Goal: Task Accomplishment & Management: Manage account settings

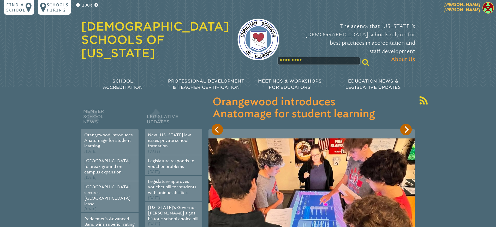
click at [471, 8] on span "[PERSON_NAME]" at bounding box center [462, 7] width 36 height 10
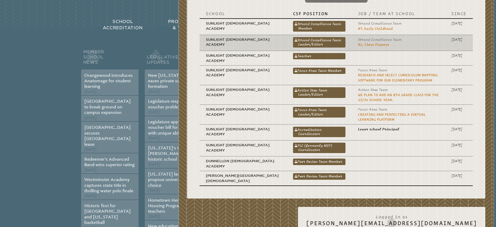
scroll to position [65, 0]
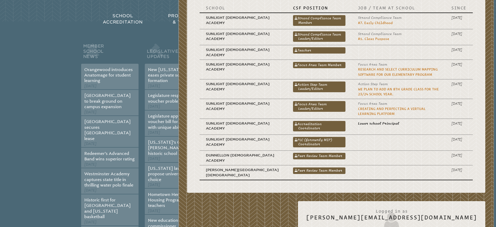
click at [293, 142] on link "PLC (formerly MIP) Coordinator" at bounding box center [319, 142] width 52 height 10
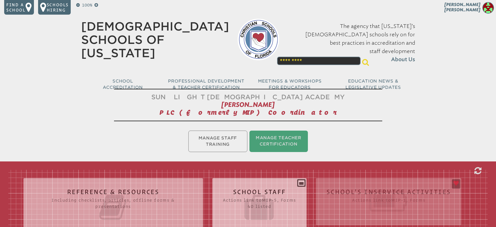
click at [244, 196] on icon at bounding box center [259, 206] width 73 height 29
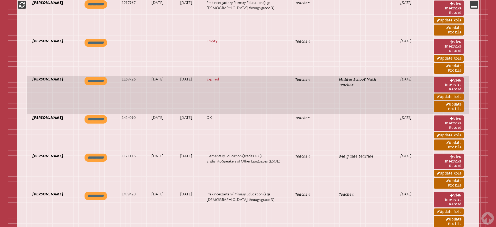
scroll to position [1109, 0]
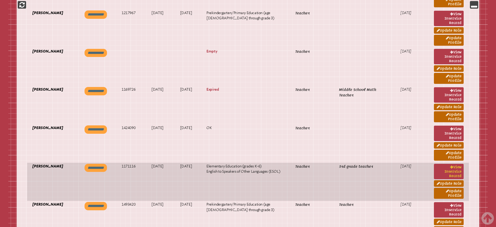
click at [448, 168] on link "View inservice record" at bounding box center [449, 171] width 30 height 15
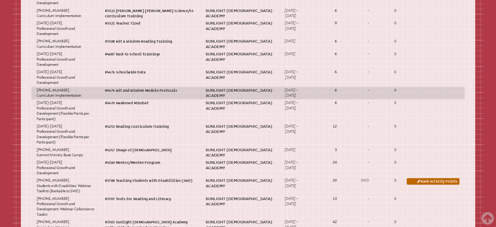
scroll to position [424, 0]
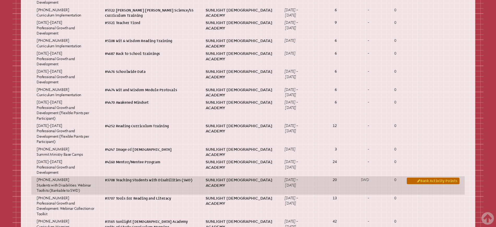
click at [426, 184] on link "Bank activity points" at bounding box center [433, 180] width 53 height 7
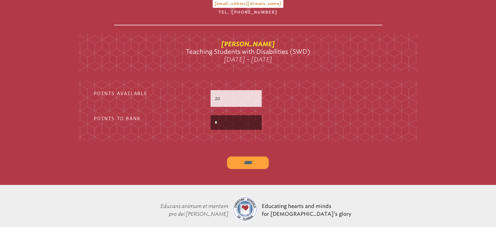
scroll to position [163, 0]
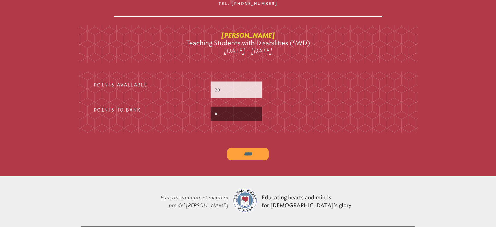
drag, startPoint x: 222, startPoint y: 97, endPoint x: 198, endPoint y: 97, distance: 23.5
click at [198, 106] on div "Points to Bank *" at bounding box center [247, 113] width 317 height 15
type input "**"
click at [244, 148] on input "****" at bounding box center [248, 154] width 42 height 13
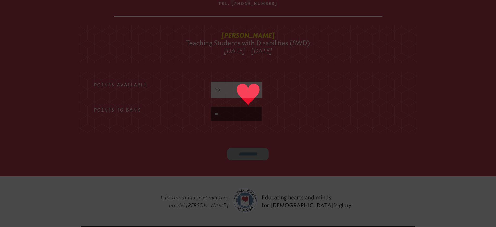
type input "****"
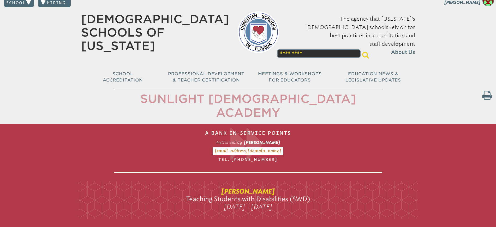
scroll to position [0, 0]
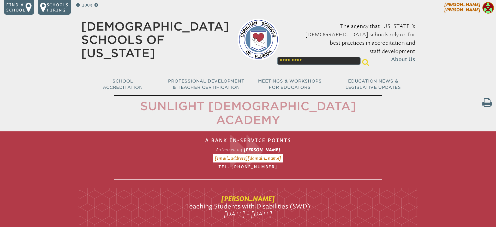
click at [466, 7] on span "[PERSON_NAME]" at bounding box center [462, 7] width 36 height 10
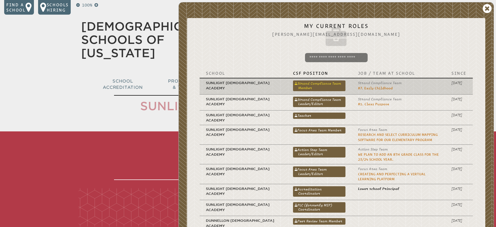
click at [293, 82] on link "Strand Compliance Team Member" at bounding box center [319, 85] width 52 height 10
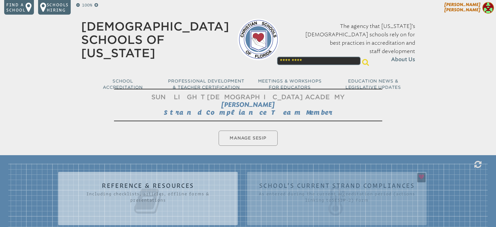
click at [468, 6] on span "[PERSON_NAME]" at bounding box center [462, 7] width 36 height 10
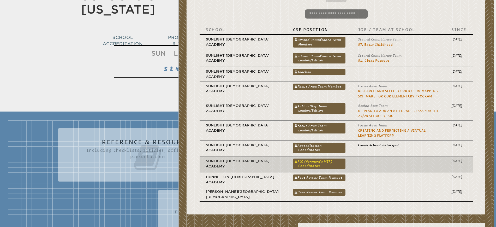
scroll to position [98, 0]
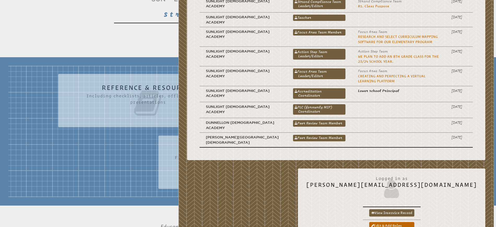
click at [293, 105] on link "PLC (formerly MIP) Coordinator" at bounding box center [319, 109] width 52 height 10
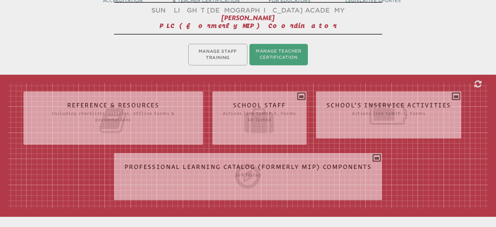
scroll to position [98, 0]
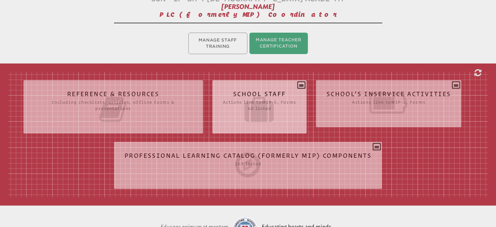
click at [254, 91] on h2 "School Staff Actions link to mip-5 , Forms 40 listed" at bounding box center [259, 107] width 73 height 33
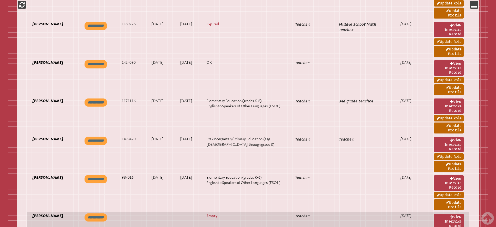
scroll to position [1239, 0]
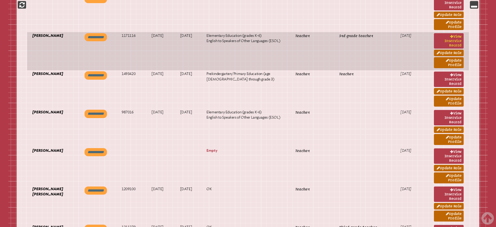
click at [452, 36] on link "View inservice record" at bounding box center [449, 40] width 30 height 15
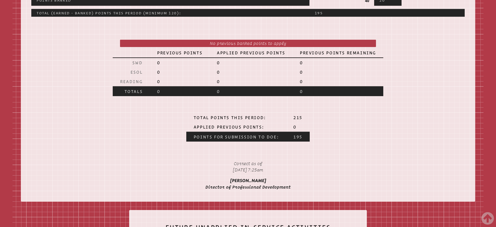
scroll to position [717, 0]
